Goal: Complete application form: Complete application form

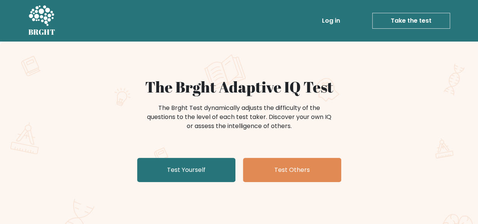
click at [206, 164] on link "Test Yourself" at bounding box center [186, 170] width 98 height 24
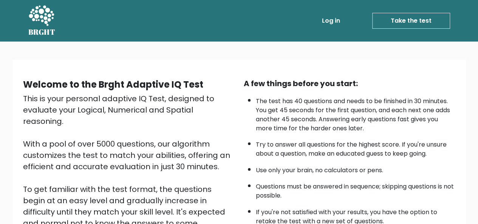
scroll to position [122, 0]
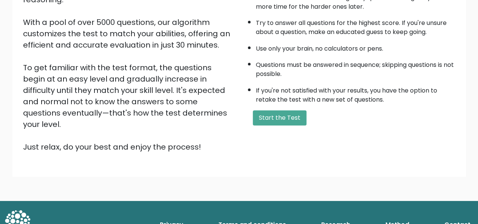
click at [263, 121] on button "Start the Test" at bounding box center [280, 117] width 54 height 15
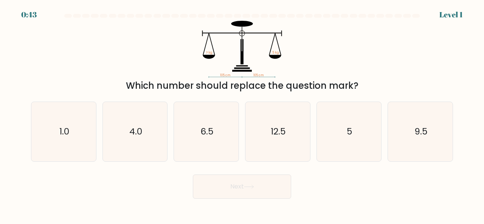
click at [228, 130] on icon "6.5" at bounding box center [206, 131] width 59 height 59
click at [242, 114] on input "c. 6.5" at bounding box center [242, 113] width 0 height 2
radio input "true"
click at [257, 202] on body "0:42 Level 1" at bounding box center [242, 112] width 484 height 224
click at [257, 191] on button "Next" at bounding box center [242, 187] width 98 height 24
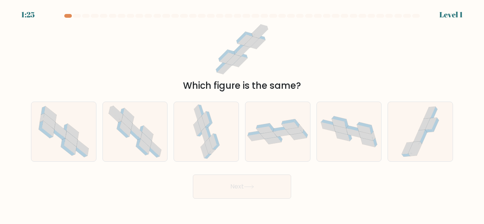
click at [265, 146] on div at bounding box center [277, 132] width 65 height 60
click at [242, 114] on input "d." at bounding box center [242, 113] width 0 height 2
radio input "true"
click at [271, 175] on button "Next" at bounding box center [242, 187] width 98 height 24
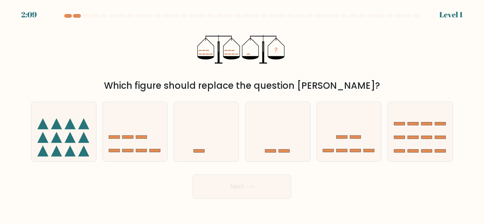
click at [274, 185] on button "Next" at bounding box center [242, 187] width 98 height 24
click at [275, 146] on icon at bounding box center [277, 131] width 65 height 53
click at [242, 114] on input "d." at bounding box center [242, 113] width 0 height 2
radio input "true"
click at [279, 180] on button "Next" at bounding box center [242, 187] width 98 height 24
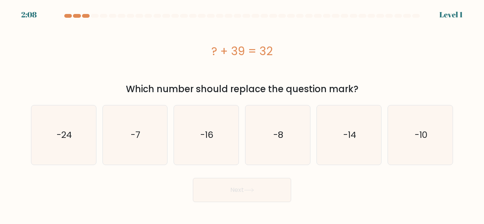
drag, startPoint x: 284, startPoint y: 146, endPoint x: 278, endPoint y: 178, distance: 32.3
click at [284, 149] on icon "-8" at bounding box center [277, 134] width 59 height 59
click at [242, 114] on input "d. -8" at bounding box center [242, 113] width 0 height 2
radio input "true"
click at [277, 187] on button "Next" at bounding box center [242, 190] width 98 height 24
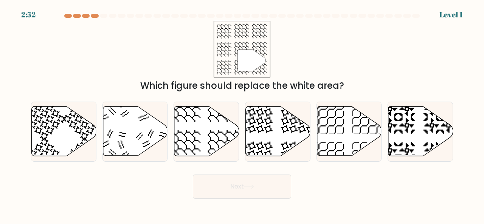
click at [304, 142] on icon at bounding box center [277, 131] width 65 height 50
click at [242, 114] on input "d." at bounding box center [242, 113] width 0 height 2
radio input "true"
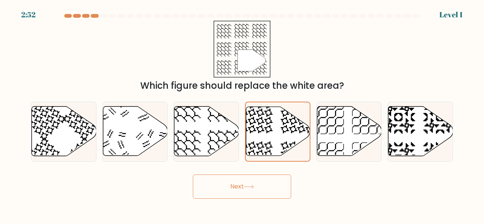
click at [286, 183] on button "Next" at bounding box center [242, 187] width 98 height 24
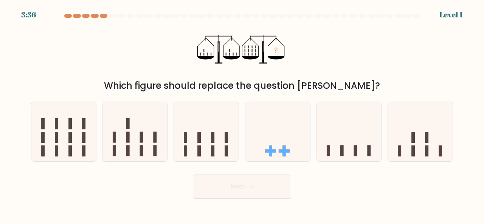
click at [283, 145] on icon at bounding box center [277, 131] width 65 height 53
click at [242, 114] on input "d." at bounding box center [242, 113] width 0 height 2
radio input "true"
click at [272, 177] on button "Next" at bounding box center [242, 187] width 98 height 24
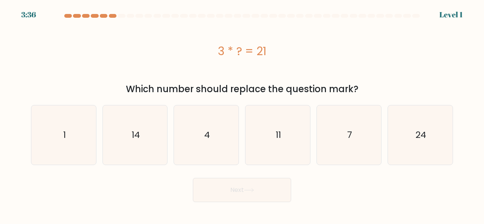
click at [285, 147] on icon "11" at bounding box center [277, 134] width 59 height 59
click at [242, 114] on input "d. 11" at bounding box center [242, 113] width 0 height 2
radio input "true"
click at [277, 185] on button "Next" at bounding box center [242, 190] width 98 height 24
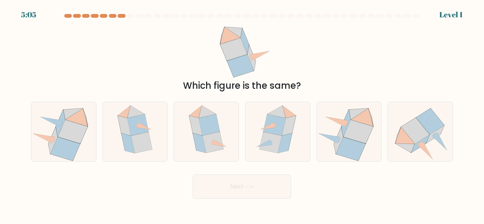
drag, startPoint x: 283, startPoint y: 152, endPoint x: 269, endPoint y: 178, distance: 29.6
click at [284, 146] on icon at bounding box center [285, 143] width 14 height 20
click at [242, 114] on input "d." at bounding box center [242, 113] width 0 height 2
radio input "true"
drag, startPoint x: 268, startPoint y: 183, endPoint x: 270, endPoint y: 166, distance: 17.5
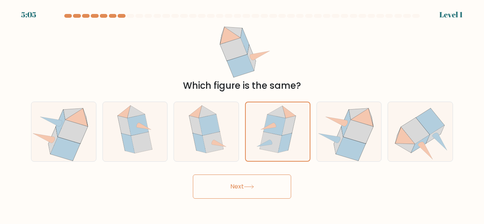
click at [268, 183] on button "Next" at bounding box center [242, 187] width 98 height 24
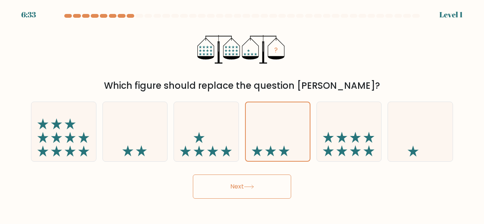
click at [268, 174] on div "Next" at bounding box center [241, 185] width 431 height 28
click at [277, 140] on icon at bounding box center [278, 131] width 64 height 53
click at [242, 114] on input "d." at bounding box center [242, 113] width 0 height 2
drag, startPoint x: 283, startPoint y: 143, endPoint x: 267, endPoint y: 179, distance: 38.9
click at [283, 144] on icon at bounding box center [278, 131] width 64 height 53
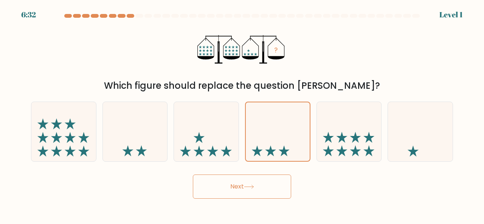
click at [242, 114] on input "d." at bounding box center [242, 113] width 0 height 2
click at [267, 179] on button "Next" at bounding box center [242, 187] width 98 height 24
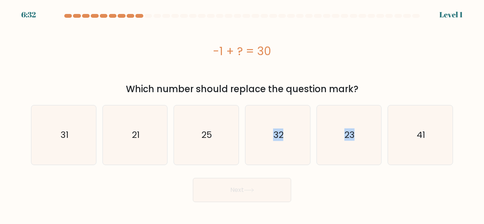
drag, startPoint x: 269, startPoint y: 143, endPoint x: 265, endPoint y: 179, distance: 35.7
click at [265, 179] on form "a." at bounding box center [242, 108] width 484 height 188
drag, startPoint x: 265, startPoint y: 178, endPoint x: 280, endPoint y: 133, distance: 47.9
click at [274, 165] on form "a." at bounding box center [242, 108] width 484 height 188
drag, startPoint x: 280, startPoint y: 133, endPoint x: 268, endPoint y: 181, distance: 50.3
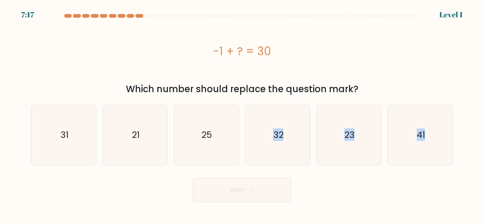
click at [280, 133] on text "32" at bounding box center [278, 135] width 10 height 12
click at [242, 114] on input "d. 32" at bounding box center [242, 113] width 0 height 2
radio input "true"
click at [268, 181] on button "Next" at bounding box center [242, 190] width 98 height 24
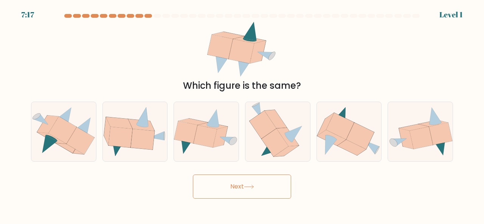
click at [276, 140] on icon at bounding box center [275, 143] width 27 height 28
click at [242, 114] on input "d." at bounding box center [242, 113] width 0 height 2
radio input "true"
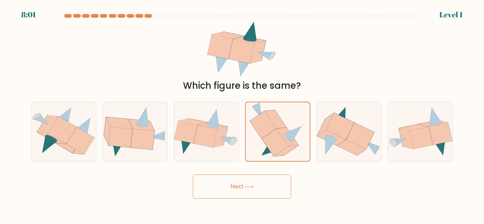
drag, startPoint x: 268, startPoint y: 173, endPoint x: 277, endPoint y: 135, distance: 39.4
click at [267, 173] on div "Next" at bounding box center [241, 185] width 431 height 28
click at [280, 133] on icon at bounding box center [288, 137] width 22 height 18
click at [242, 114] on input "d." at bounding box center [242, 113] width 0 height 2
click at [270, 172] on div "Next" at bounding box center [241, 185] width 431 height 28
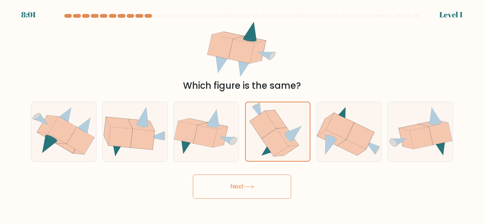
drag, startPoint x: 284, startPoint y: 130, endPoint x: 283, endPoint y: 138, distance: 7.6
click at [284, 135] on icon at bounding box center [288, 137] width 22 height 18
click at [242, 114] on input "d." at bounding box center [242, 113] width 0 height 2
click at [272, 171] on div "Next" at bounding box center [241, 185] width 431 height 28
click at [277, 147] on icon at bounding box center [275, 143] width 26 height 28
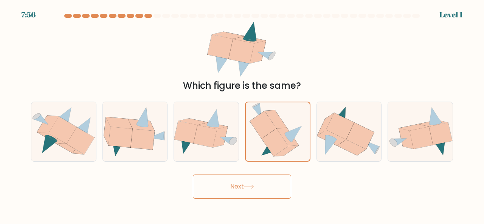
click at [242, 114] on input "d." at bounding box center [242, 113] width 0 height 2
click at [193, 175] on button "Next" at bounding box center [242, 187] width 98 height 24
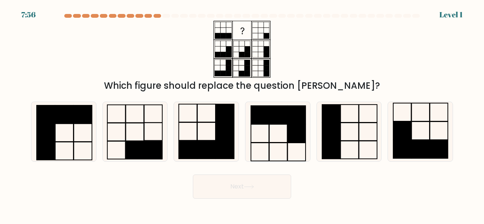
click at [193, 175] on button "Next" at bounding box center [242, 187] width 98 height 24
click at [276, 150] on icon at bounding box center [277, 131] width 59 height 59
click at [242, 114] on input "d." at bounding box center [242, 113] width 0 height 2
radio input "true"
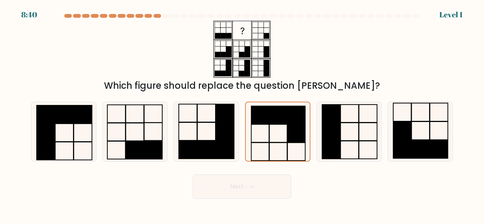
click at [193, 175] on button "Next" at bounding box center [242, 187] width 98 height 24
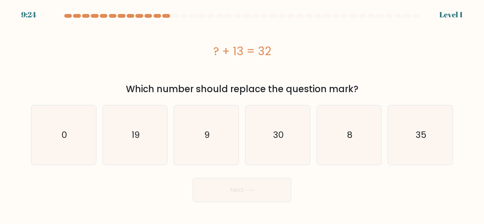
click at [276, 150] on icon "30" at bounding box center [277, 134] width 59 height 59
click at [242, 114] on input "d. 30" at bounding box center [242, 113] width 0 height 2
radio input "true"
click at [193, 178] on button "Next" at bounding box center [242, 190] width 98 height 24
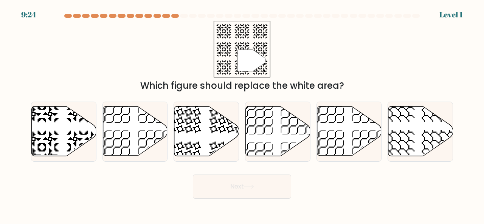
click at [276, 150] on icon at bounding box center [278, 132] width 65 height 50
click at [242, 114] on input "d." at bounding box center [242, 113] width 0 height 2
radio input "true"
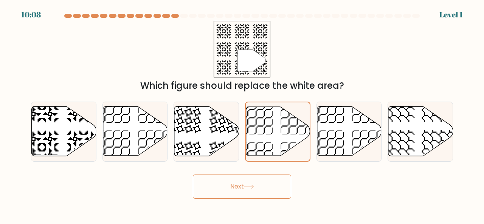
click at [276, 150] on icon at bounding box center [278, 131] width 64 height 49
click at [242, 114] on input "d." at bounding box center [242, 113] width 0 height 2
click at [276, 150] on icon at bounding box center [278, 131] width 64 height 49
click at [242, 114] on input "d." at bounding box center [242, 113] width 0 height 2
click at [276, 150] on icon at bounding box center [278, 131] width 64 height 49
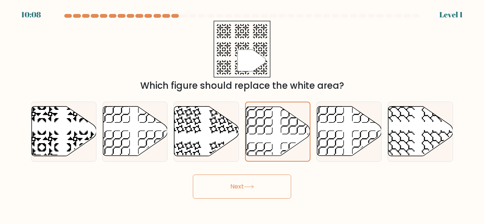
click at [242, 114] on input "d." at bounding box center [242, 113] width 0 height 2
click at [276, 150] on icon at bounding box center [278, 131] width 64 height 49
click at [242, 114] on input "d." at bounding box center [242, 113] width 0 height 2
click at [276, 150] on icon at bounding box center [278, 131] width 64 height 49
click at [242, 114] on input "d." at bounding box center [242, 113] width 0 height 2
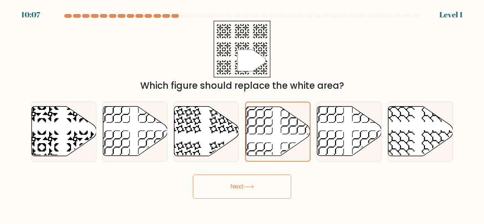
click at [276, 150] on icon at bounding box center [278, 131] width 64 height 49
click at [242, 114] on input "d." at bounding box center [242, 113] width 0 height 2
click at [276, 150] on icon at bounding box center [278, 131] width 64 height 49
click at [242, 114] on input "d." at bounding box center [242, 113] width 0 height 2
click at [252, 189] on icon at bounding box center [249, 187] width 10 height 4
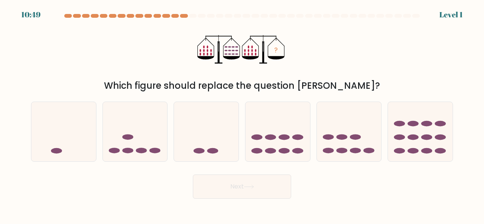
click at [276, 163] on form at bounding box center [242, 106] width 484 height 185
click at [280, 149] on ellipse at bounding box center [284, 151] width 11 height 6
click at [242, 114] on input "d." at bounding box center [242, 113] width 0 height 2
radio input "true"
click at [193, 175] on button "Next" at bounding box center [242, 187] width 98 height 24
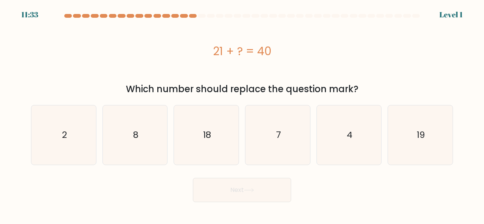
click at [280, 149] on icon "7" at bounding box center [277, 134] width 59 height 59
click at [242, 114] on input "d. 7" at bounding box center [242, 113] width 0 height 2
radio input "true"
click at [193, 178] on button "Next" at bounding box center [242, 190] width 98 height 24
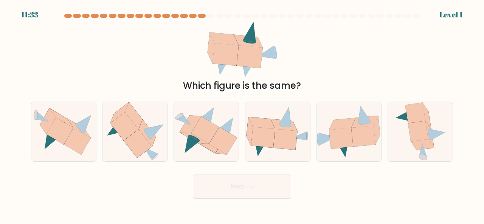
click at [280, 149] on icon at bounding box center [277, 131] width 65 height 51
click at [242, 114] on input "d." at bounding box center [242, 113] width 0 height 2
radio input "true"
click at [193, 175] on button "Next" at bounding box center [242, 187] width 98 height 24
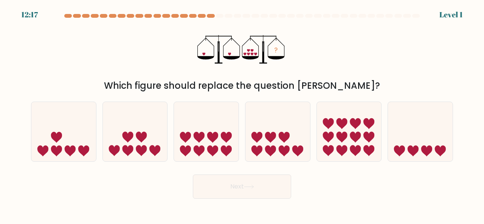
click at [280, 149] on icon at bounding box center [284, 151] width 11 height 11
click at [242, 114] on input "d." at bounding box center [242, 113] width 0 height 2
radio input "true"
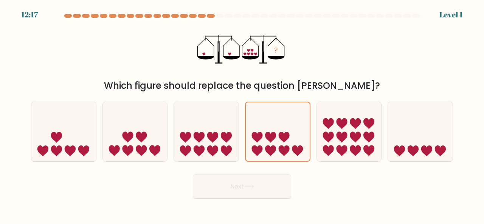
click at [193, 175] on button "Next" at bounding box center [242, 187] width 98 height 24
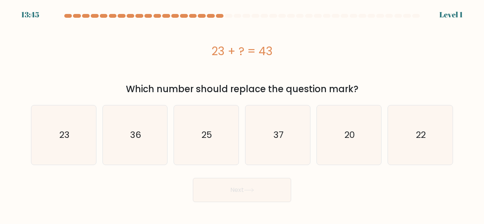
click at [193, 178] on button "Next" at bounding box center [242, 190] width 98 height 24
click at [280, 149] on icon "37" at bounding box center [277, 134] width 59 height 59
click at [242, 114] on input "d. 37" at bounding box center [242, 113] width 0 height 2
radio input "true"
click at [280, 149] on icon "37" at bounding box center [277, 135] width 59 height 59
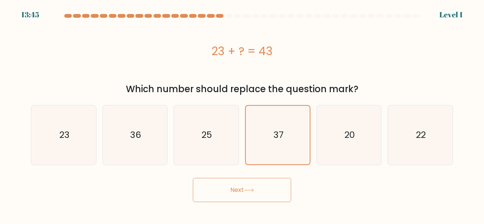
click at [242, 114] on input "d. 37" at bounding box center [242, 113] width 0 height 2
click at [193, 178] on button "Next" at bounding box center [242, 190] width 98 height 24
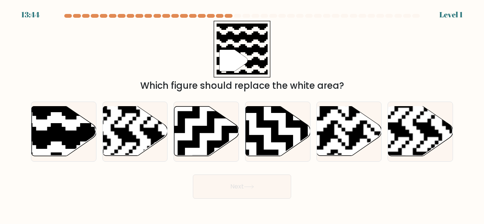
click at [280, 148] on icon at bounding box center [278, 132] width 65 height 50
click at [242, 114] on input "d." at bounding box center [242, 113] width 0 height 2
radio input "true"
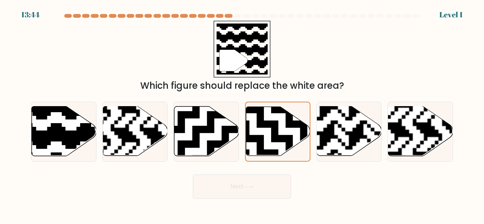
click at [193, 175] on button "Next" at bounding box center [242, 187] width 98 height 24
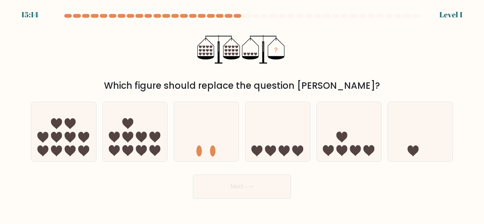
click at [280, 148] on icon at bounding box center [284, 151] width 11 height 11
click at [242, 114] on input "d." at bounding box center [242, 113] width 0 height 2
radio input "true"
click at [193, 175] on button "Next" at bounding box center [242, 187] width 98 height 24
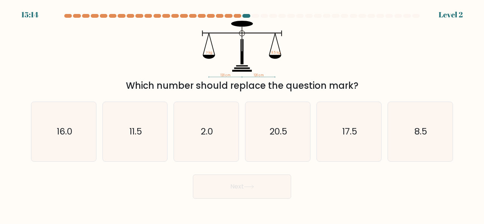
click at [280, 148] on icon "20.5" at bounding box center [277, 131] width 59 height 59
click at [242, 114] on input "d. 20.5" at bounding box center [242, 113] width 0 height 2
radio input "true"
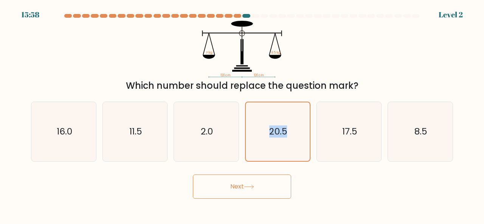
click at [280, 148] on icon "20.5" at bounding box center [277, 131] width 59 height 59
click at [242, 114] on input "d. 20.5" at bounding box center [242, 113] width 0 height 2
click at [280, 148] on icon "20.5" at bounding box center [277, 131] width 59 height 59
click at [242, 114] on input "d. 20.5" at bounding box center [242, 113] width 0 height 2
click at [280, 148] on icon "20.5" at bounding box center [277, 131] width 59 height 59
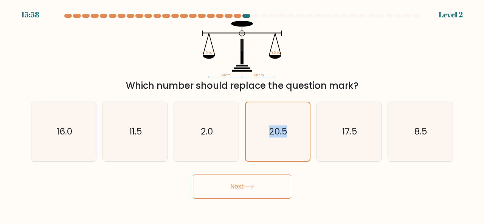
click at [242, 114] on input "d. 20.5" at bounding box center [242, 113] width 0 height 2
click at [346, 138] on icon "17.5" at bounding box center [348, 131] width 59 height 59
click at [242, 114] on input "e. 17.5" at bounding box center [242, 113] width 0 height 2
radio input "true"
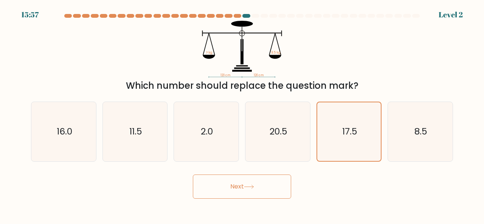
click at [193, 175] on button "Next" at bounding box center [242, 187] width 98 height 24
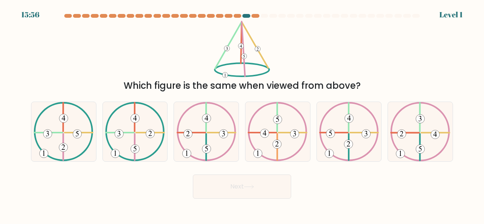
click at [345, 137] on icon at bounding box center [349, 131] width 60 height 59
click at [242, 114] on input "e." at bounding box center [242, 113] width 0 height 2
radio input "true"
click at [193, 175] on button "Next" at bounding box center [242, 187] width 98 height 24
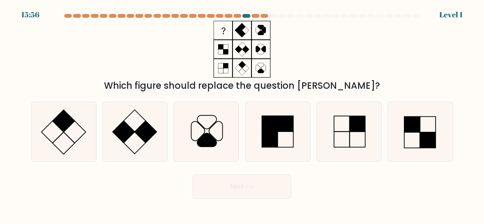
click at [345, 137] on icon at bounding box center [348, 131] width 59 height 59
click at [242, 114] on input "e." at bounding box center [242, 113] width 0 height 2
radio input "true"
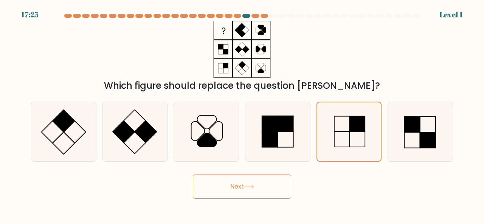
click at [193, 175] on button "Next" at bounding box center [242, 187] width 98 height 24
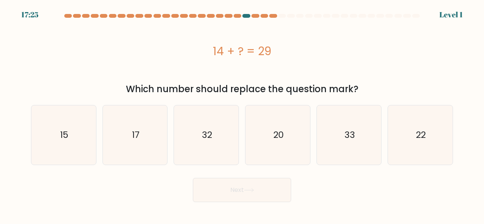
click at [345, 137] on text "33" at bounding box center [349, 135] width 11 height 12
click at [242, 114] on input "e. 33" at bounding box center [242, 113] width 0 height 2
radio input "true"
click at [193, 178] on button "Next" at bounding box center [242, 190] width 98 height 24
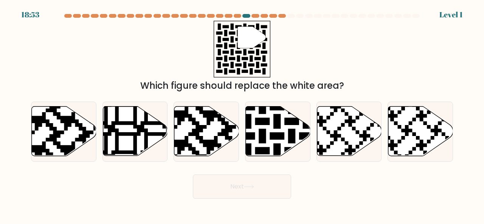
click at [345, 137] on icon at bounding box center [349, 132] width 65 height 50
click at [242, 114] on input "e." at bounding box center [242, 113] width 0 height 2
radio input "true"
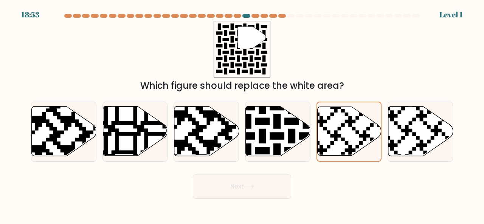
click at [193, 175] on button "Next" at bounding box center [242, 187] width 98 height 24
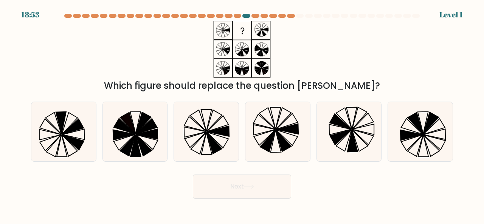
click at [345, 137] on icon at bounding box center [348, 131] width 59 height 59
click at [242, 114] on input "e." at bounding box center [242, 113] width 0 height 2
radio input "true"
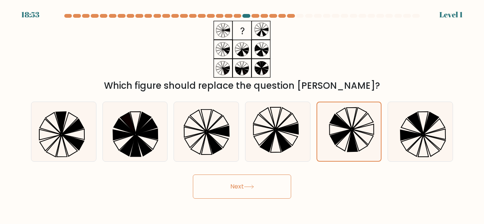
click at [193, 175] on button "Next" at bounding box center [242, 187] width 98 height 24
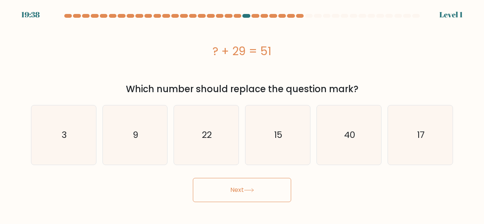
click at [345, 137] on text "40" at bounding box center [349, 135] width 11 height 12
click at [242, 114] on input "e. 40" at bounding box center [242, 113] width 0 height 2
radio input "true"
click at [217, 132] on icon "22" at bounding box center [206, 134] width 59 height 59
click at [242, 114] on input "c. 22" at bounding box center [242, 113] width 0 height 2
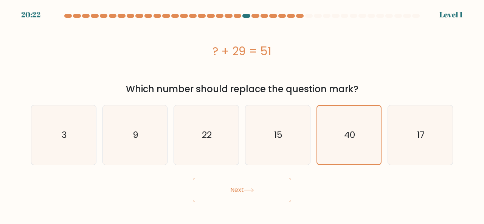
radio input "true"
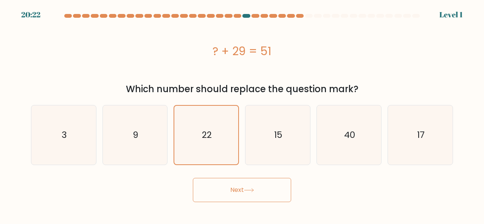
click at [193, 178] on button "Next" at bounding box center [242, 190] width 98 height 24
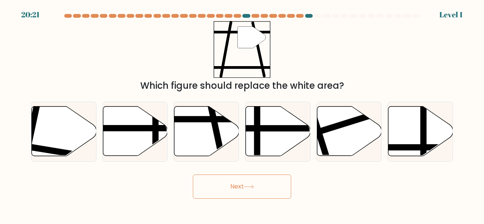
click at [217, 132] on line at bounding box center [222, 159] width 26 height 122
click at [242, 114] on input "c." at bounding box center [242, 113] width 0 height 2
radio input "true"
click at [217, 132] on line at bounding box center [222, 159] width 26 height 121
click at [242, 114] on input "c." at bounding box center [242, 113] width 0 height 2
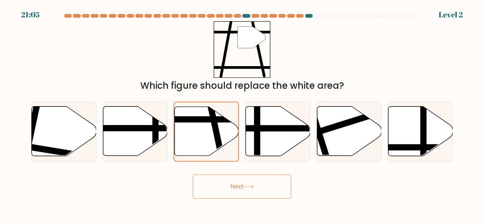
click at [217, 132] on line at bounding box center [222, 159] width 26 height 121
click at [242, 114] on input "c." at bounding box center [242, 113] width 0 height 2
click at [193, 175] on button "Next" at bounding box center [242, 187] width 98 height 24
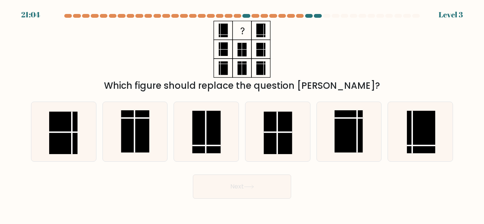
click at [217, 132] on rect at bounding box center [206, 132] width 28 height 42
click at [242, 114] on input "c." at bounding box center [242, 113] width 0 height 2
radio input "true"
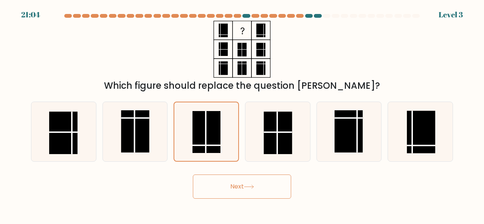
click at [193, 175] on button "Next" at bounding box center [242, 187] width 98 height 24
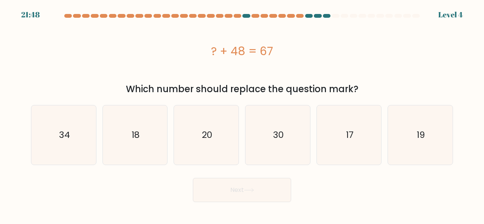
click at [217, 132] on icon "20" at bounding box center [206, 134] width 59 height 59
click at [242, 114] on input "c. 20" at bounding box center [242, 113] width 0 height 2
radio input "true"
click at [193, 178] on button "Next" at bounding box center [242, 190] width 98 height 24
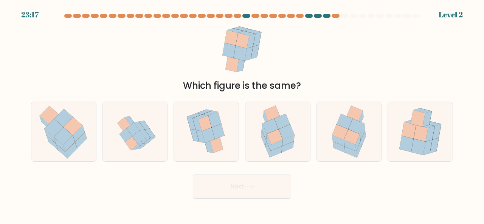
click at [217, 132] on icon at bounding box center [217, 131] width 13 height 15
click at [242, 114] on input "c." at bounding box center [242, 113] width 0 height 2
radio input "true"
click at [193, 175] on button "Next" at bounding box center [242, 187] width 98 height 24
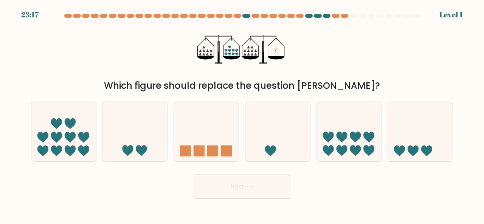
click at [217, 132] on icon at bounding box center [206, 131] width 65 height 53
click at [242, 114] on input "c." at bounding box center [242, 113] width 0 height 2
radio input "true"
click at [193, 175] on button "Next" at bounding box center [242, 187] width 98 height 24
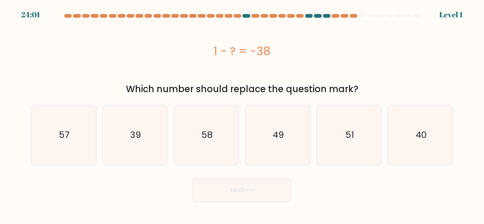
click at [217, 132] on icon "58" at bounding box center [206, 134] width 59 height 59
click at [242, 114] on input "c. 58" at bounding box center [242, 113] width 0 height 2
radio input "true"
click at [193, 178] on button "Next" at bounding box center [242, 190] width 98 height 24
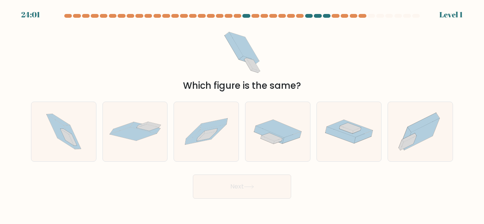
click at [217, 132] on icon at bounding box center [205, 135] width 41 height 20
click at [242, 114] on input "c." at bounding box center [242, 113] width 0 height 2
radio input "true"
click at [193, 175] on button "Next" at bounding box center [242, 187] width 98 height 24
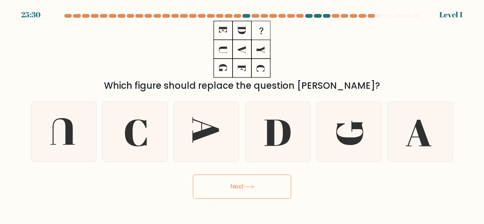
click at [217, 132] on icon at bounding box center [205, 130] width 26 height 26
click at [242, 114] on input "c." at bounding box center [242, 113] width 0 height 2
radio input "true"
click at [193, 175] on button "Next" at bounding box center [242, 187] width 98 height 24
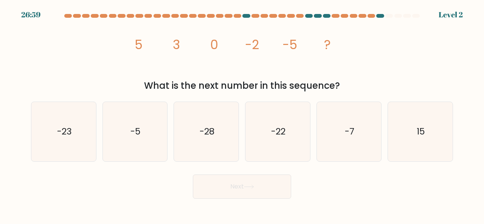
click at [217, 132] on icon "-28" at bounding box center [206, 131] width 59 height 59
click at [242, 114] on input "c. -28" at bounding box center [242, 113] width 0 height 2
radio input "true"
click at [193, 175] on button "Next" at bounding box center [242, 187] width 98 height 24
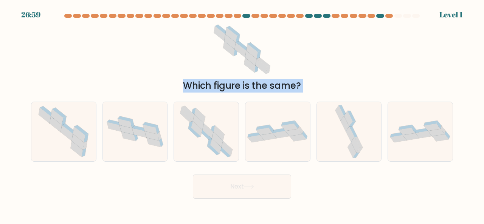
click at [217, 132] on icon at bounding box center [219, 133] width 11 height 15
click at [242, 114] on input "c." at bounding box center [242, 113] width 0 height 2
radio input "true"
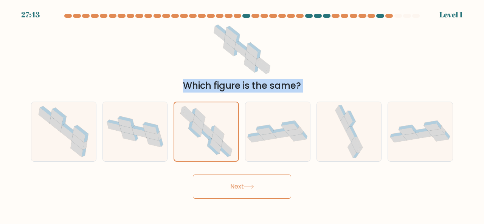
click at [217, 132] on icon at bounding box center [219, 133] width 11 height 15
click at [242, 114] on input "c." at bounding box center [242, 113] width 0 height 2
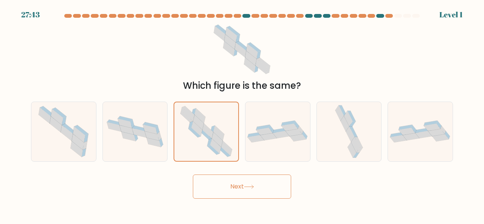
click at [217, 132] on icon at bounding box center [219, 133] width 11 height 15
click at [242, 114] on input "c." at bounding box center [242, 113] width 0 height 2
click at [258, 190] on button "Next" at bounding box center [242, 187] width 98 height 24
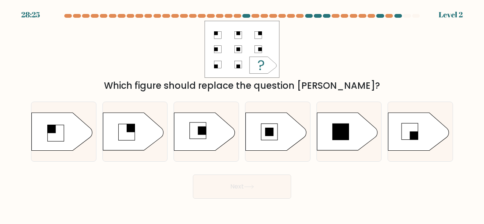
click at [246, 136] on icon at bounding box center [276, 132] width 60 height 38
click at [242, 114] on input "d." at bounding box center [242, 113] width 0 height 2
radio input "true"
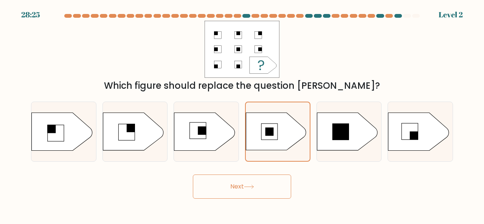
click at [262, 178] on button "Next" at bounding box center [242, 187] width 98 height 24
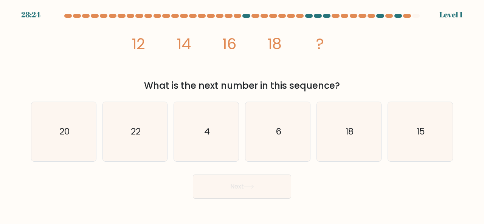
click at [414, 124] on icon "15" at bounding box center [419, 131] width 59 height 59
click at [242, 114] on input "f. 15" at bounding box center [242, 113] width 0 height 2
radio input "true"
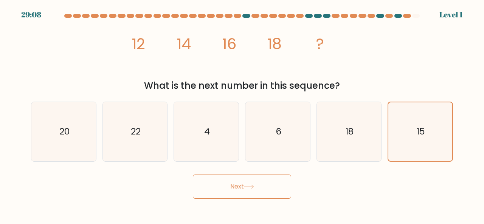
click at [267, 188] on button "Next" at bounding box center [242, 187] width 98 height 24
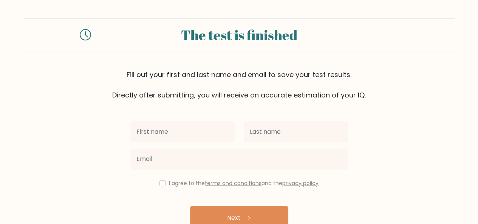
scroll to position [40, 0]
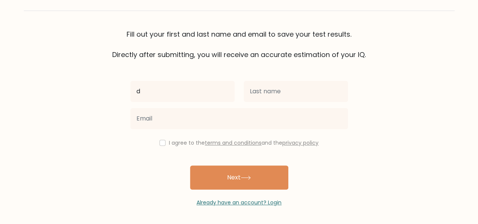
type input "d"
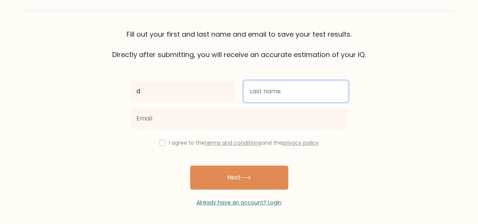
drag, startPoint x: 266, startPoint y: 93, endPoint x: 262, endPoint y: 118, distance: 25.4
click at [266, 93] on input "text" at bounding box center [296, 91] width 104 height 21
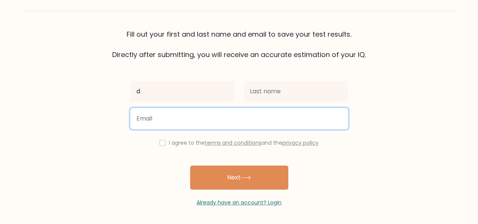
click at [259, 123] on input "email" at bounding box center [239, 118] width 218 height 21
click at [270, 125] on input "d" at bounding box center [239, 118] width 218 height 21
type input "d"
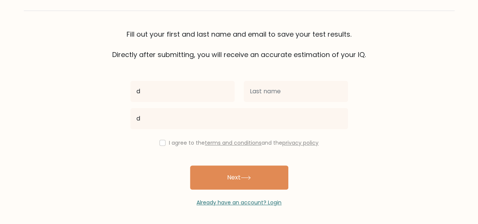
click at [263, 179] on button "Next" at bounding box center [239, 178] width 98 height 24
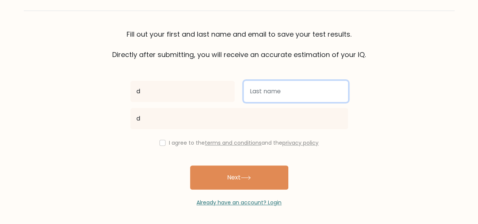
click at [259, 93] on input "text" at bounding box center [296, 91] width 104 height 21
type input "f"
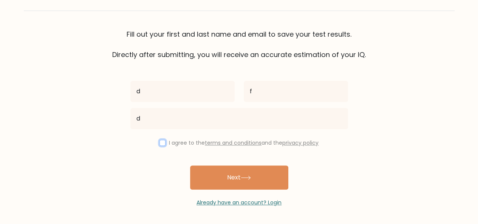
click at [163, 143] on input "checkbox" at bounding box center [163, 143] width 6 height 6
checkbox input "true"
click at [211, 173] on button "Next" at bounding box center [239, 178] width 98 height 24
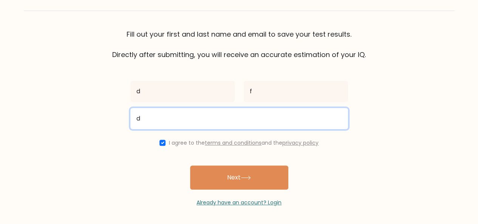
click at [221, 124] on input "d" at bounding box center [239, 118] width 218 height 21
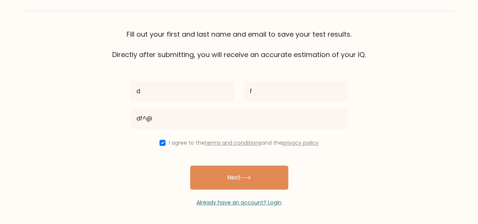
click at [228, 169] on button "Next" at bounding box center [239, 178] width 98 height 24
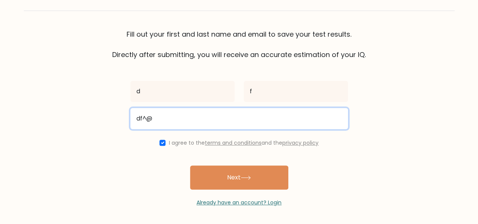
click at [149, 119] on input "df^@" at bounding box center [239, 118] width 218 height 21
type input "df@"
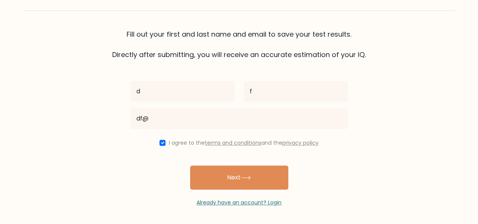
click at [227, 175] on button "Next" at bounding box center [239, 178] width 98 height 24
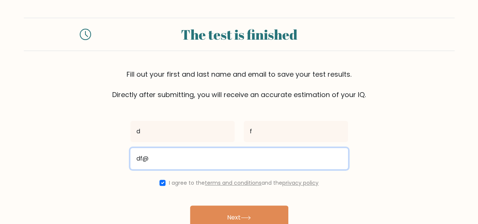
scroll to position [0, 0]
